Goal: Navigation & Orientation: Find specific page/section

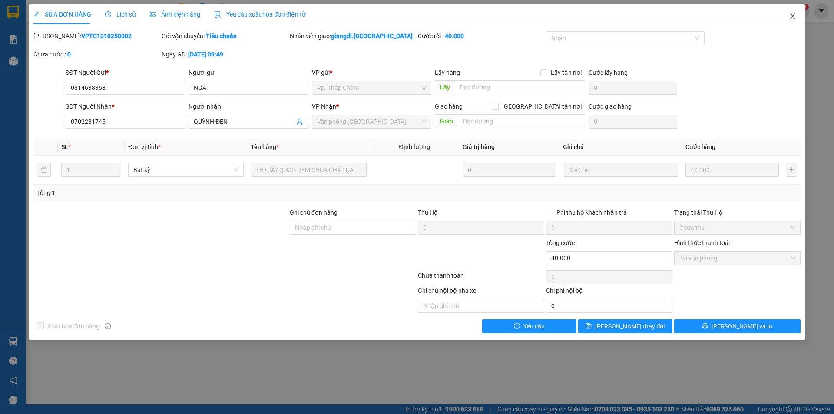
click at [794, 15] on icon "close" at bounding box center [792, 15] width 5 height 5
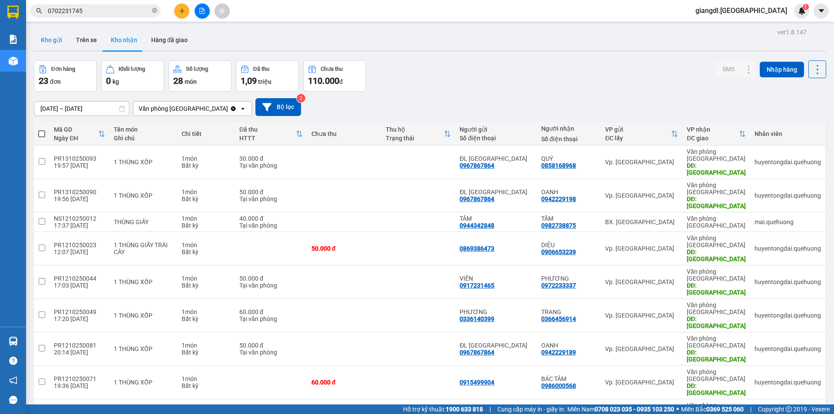
click at [56, 40] on button "Kho gửi" at bounding box center [51, 40] width 35 height 21
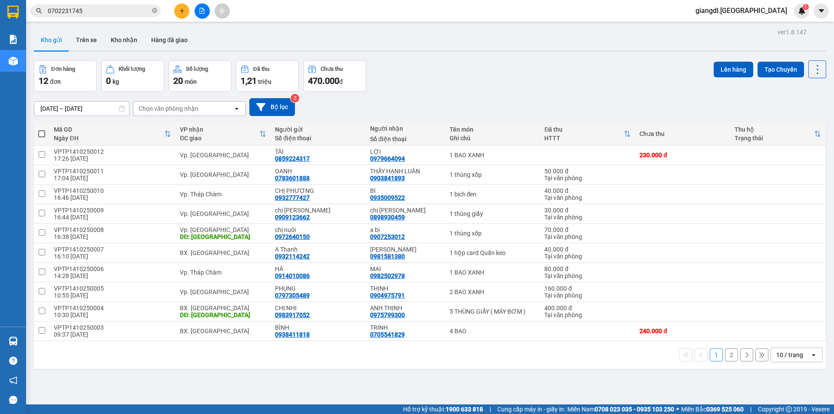
click at [725, 356] on button "2" at bounding box center [731, 354] width 13 height 13
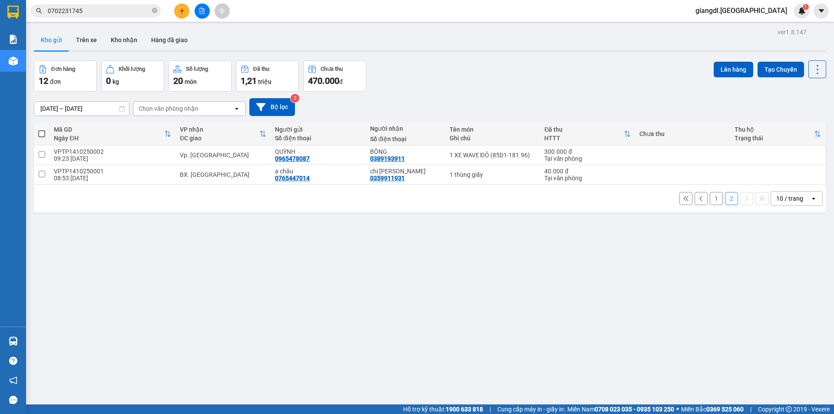
click at [711, 194] on button "1" at bounding box center [716, 198] width 13 height 13
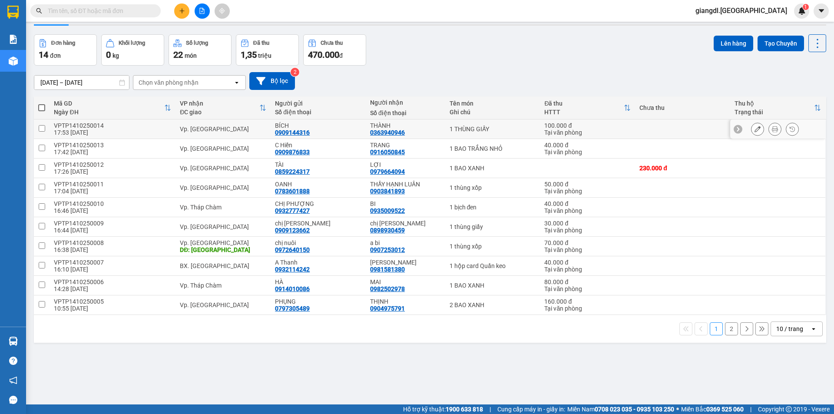
scroll to position [40, 0]
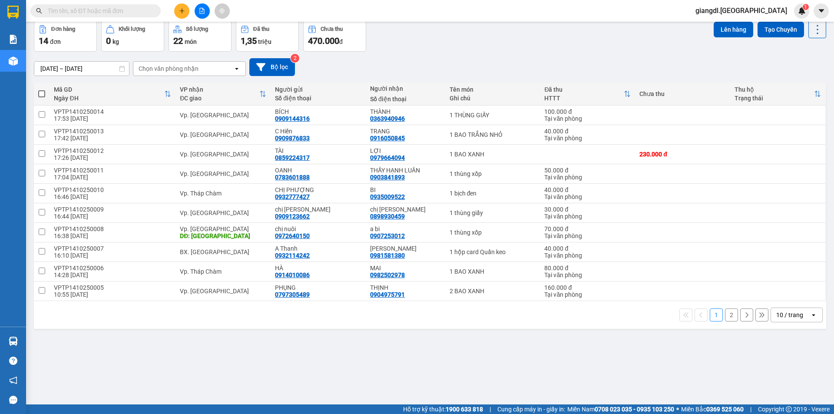
click at [725, 315] on button "2" at bounding box center [731, 314] width 13 height 13
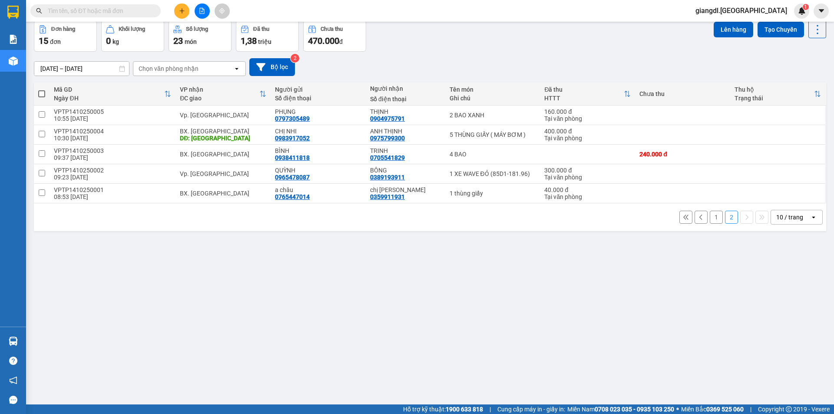
click at [710, 219] on button "1" at bounding box center [716, 217] width 13 height 13
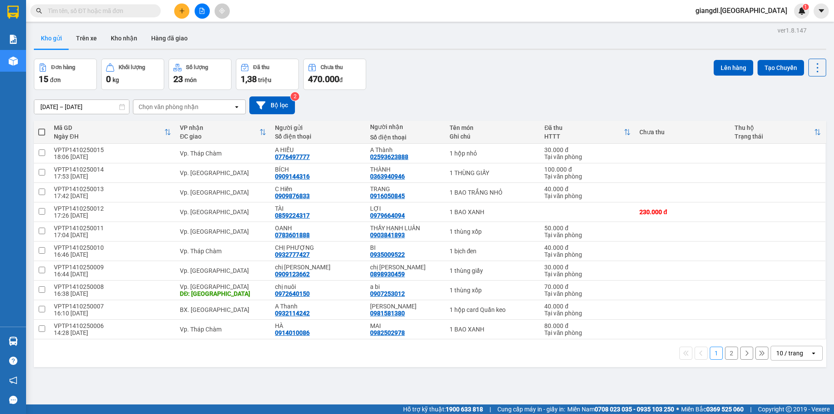
scroll to position [0, 0]
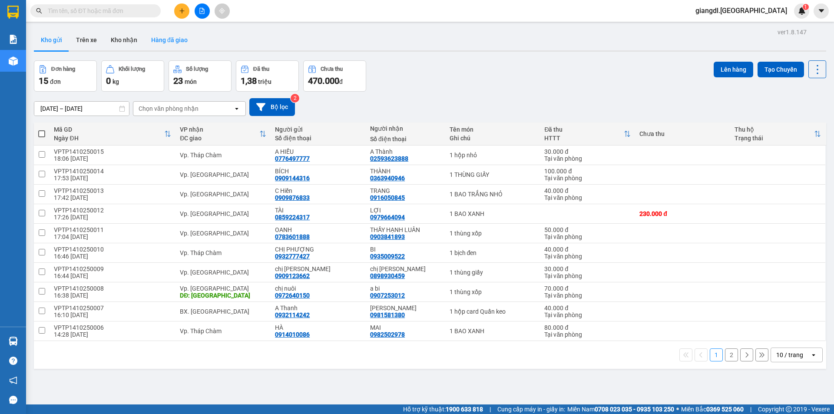
click at [177, 34] on button "Hàng đã giao" at bounding box center [169, 40] width 50 height 21
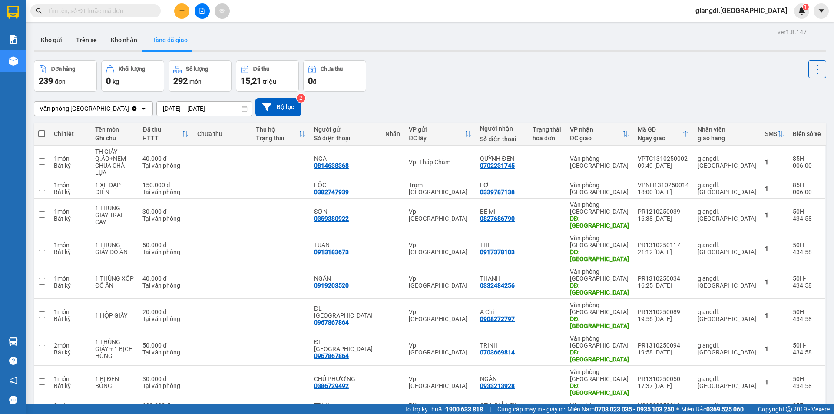
click at [603, 385] on div "ver 1.8.147 Kho gửi Trên xe Kho nhận Hàng đã giao Đơn hàng 239 đơn Khối lượng 0…" at bounding box center [429, 248] width 799 height 444
